Goal: Find contact information: Find contact information

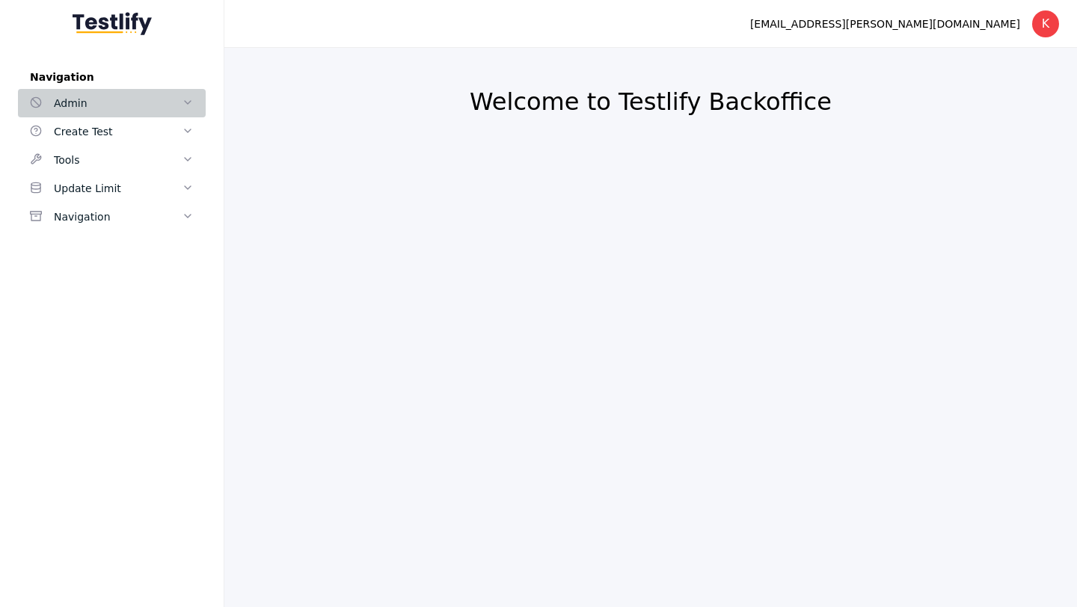
click at [90, 117] on link "Admin" at bounding box center [112, 103] width 188 height 28
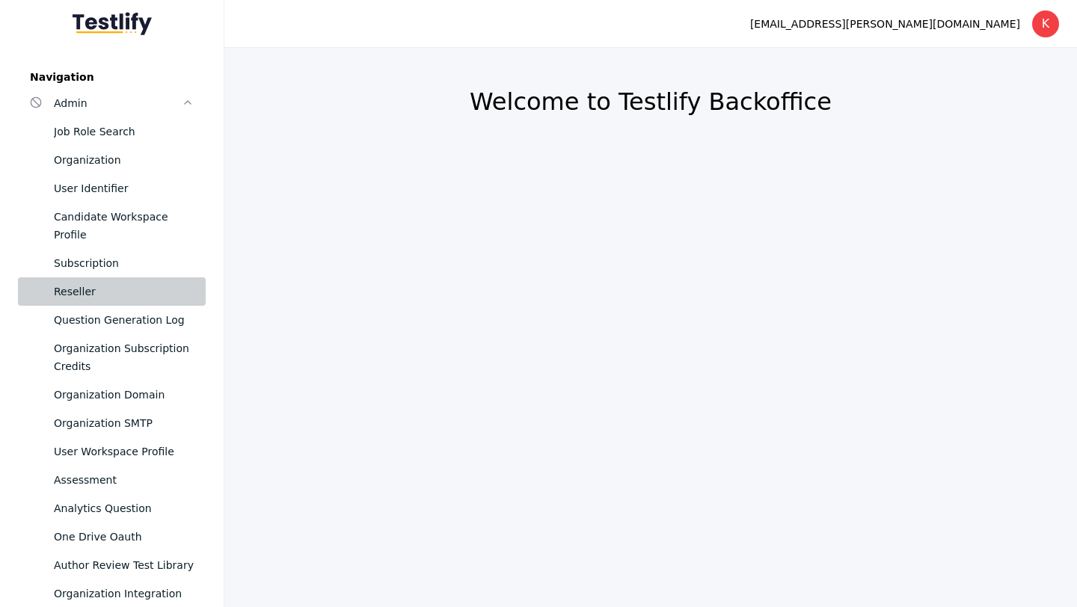
click at [73, 283] on div "Reseller" at bounding box center [124, 292] width 140 height 18
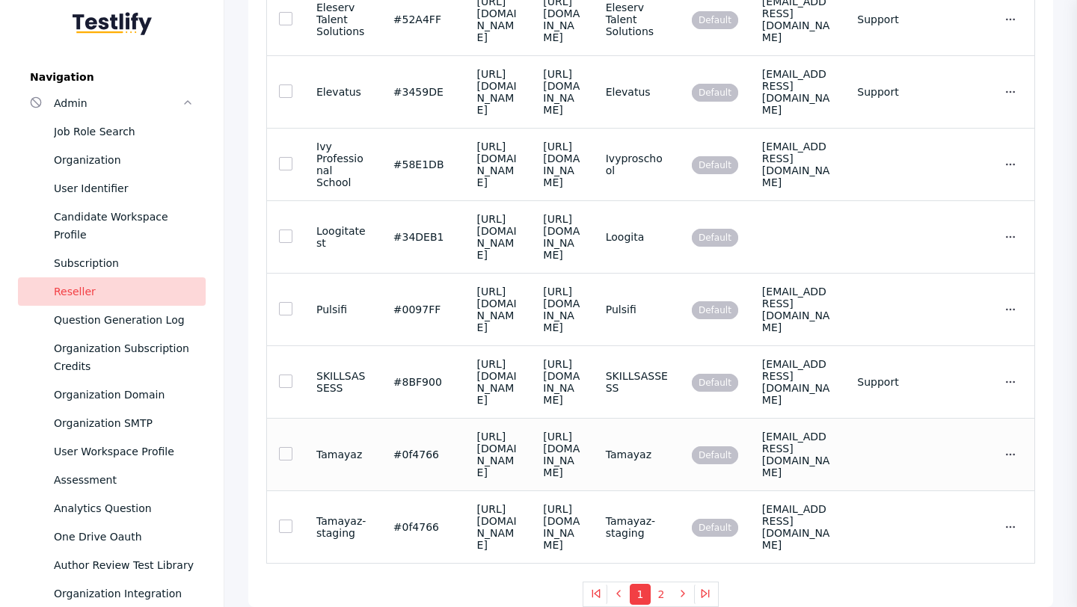
scroll to position [2026, 0]
click at [775, 419] on td "[EMAIL_ADDRESS][DOMAIN_NAME]" at bounding box center [797, 455] width 95 height 73
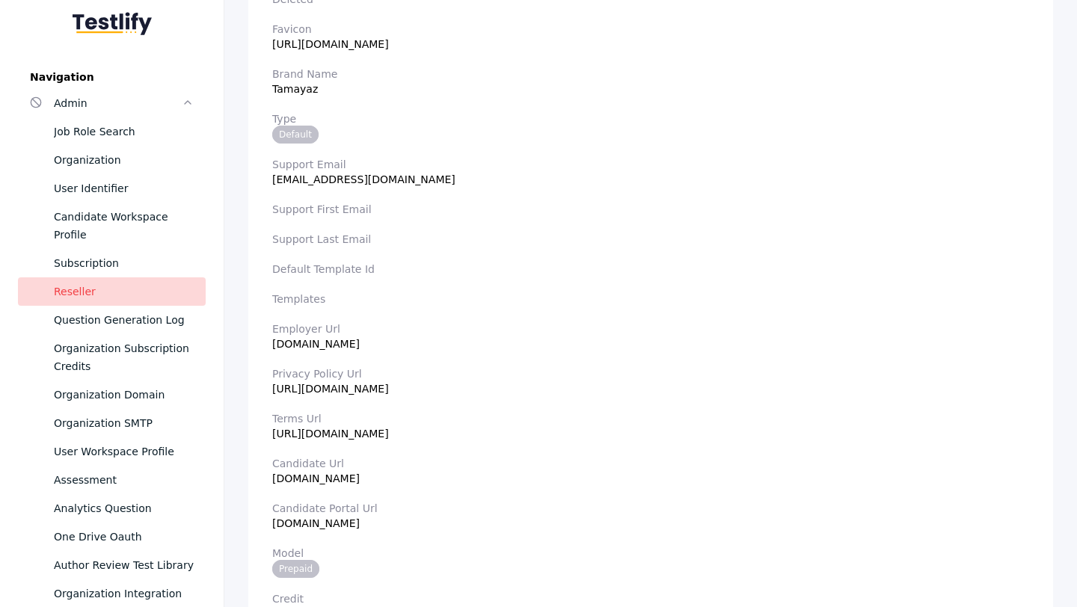
scroll to position [462, 0]
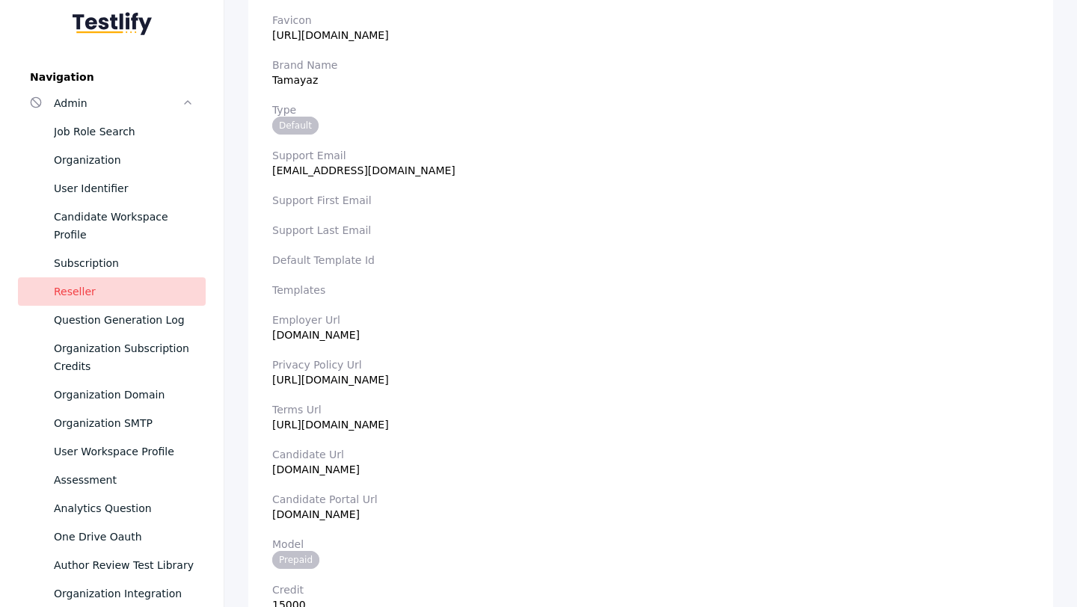
click at [301, 340] on section "Employer Url [DOMAIN_NAME]" at bounding box center [650, 327] width 757 height 27
copy section "[DOMAIN_NAME]"
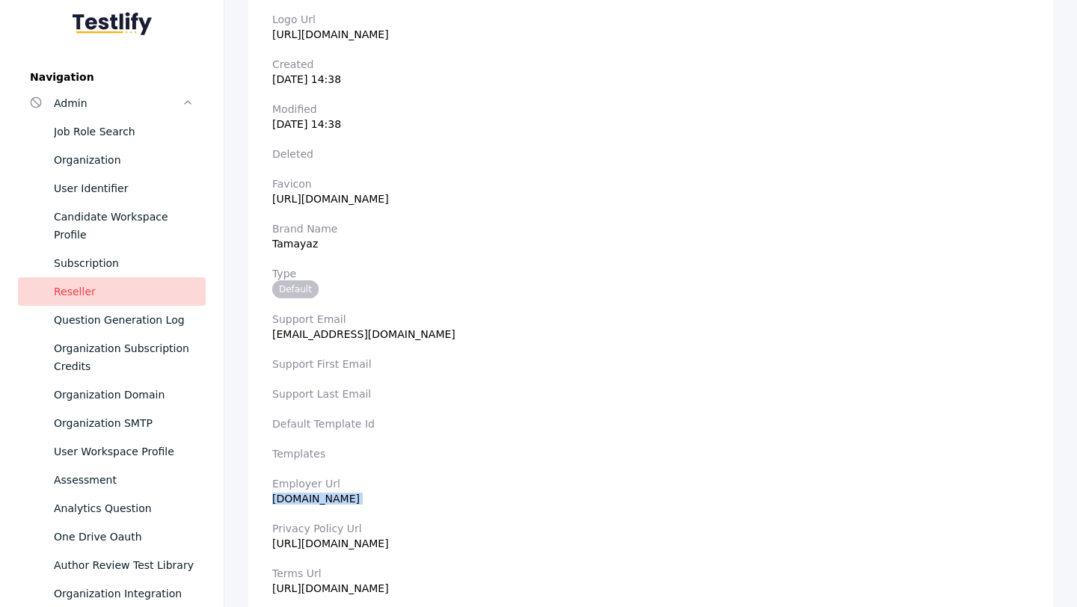
scroll to position [279, 0]
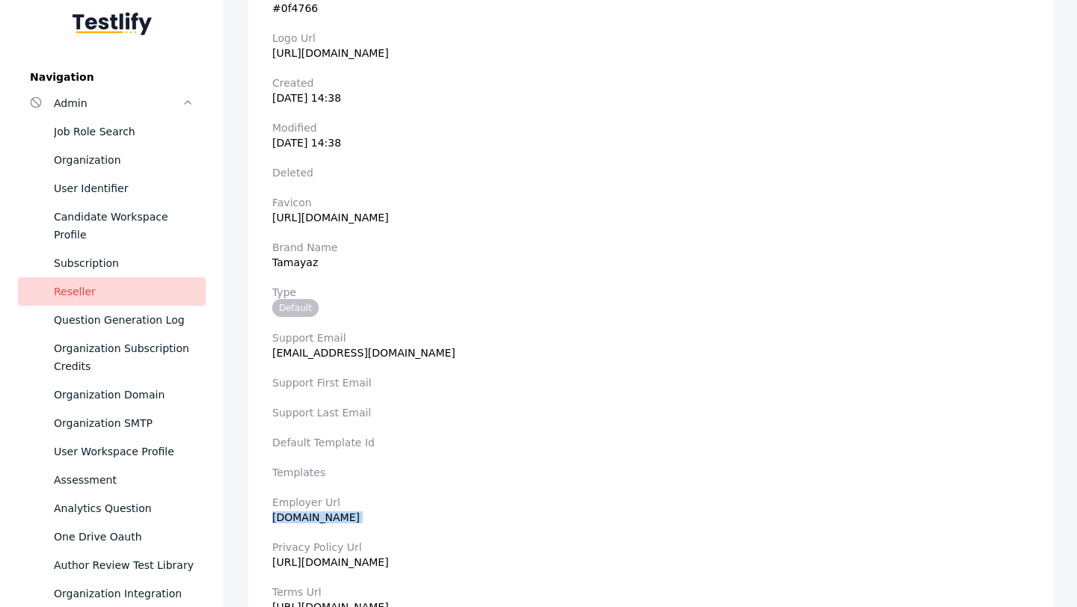
click at [320, 356] on section "Support Email [EMAIL_ADDRESS][DOMAIN_NAME]" at bounding box center [650, 345] width 757 height 27
copy section "[EMAIL_ADDRESS][DOMAIN_NAME]"
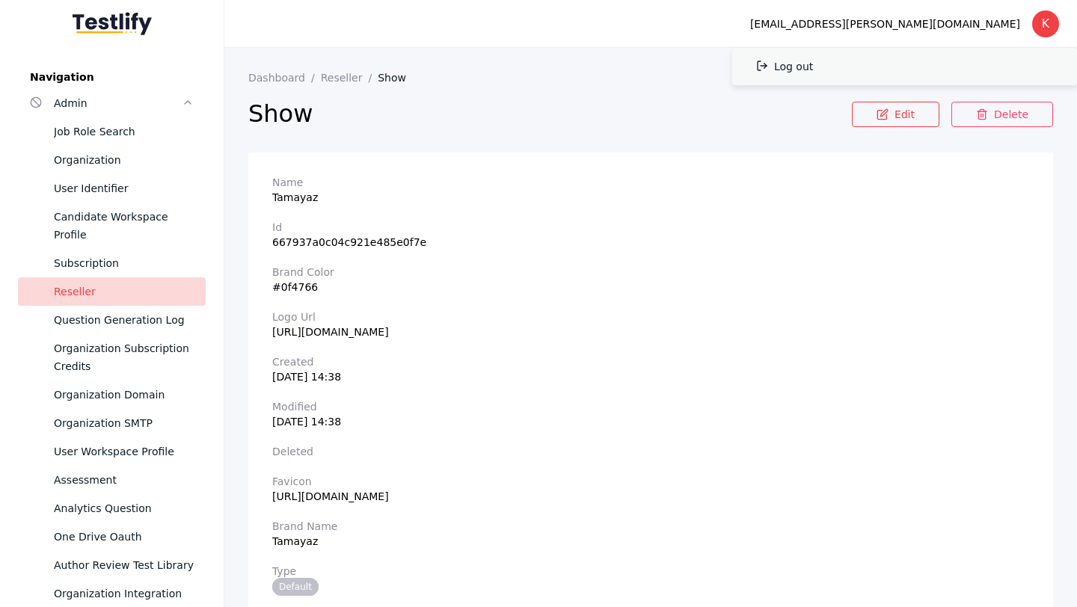
click at [951, 58] on link "Log out" at bounding box center [904, 66] width 345 height 37
